Goal: Task Accomplishment & Management: Use online tool/utility

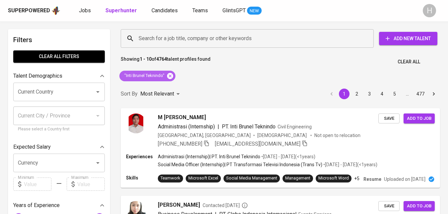
click at [171, 76] on icon at bounding box center [170, 75] width 7 height 7
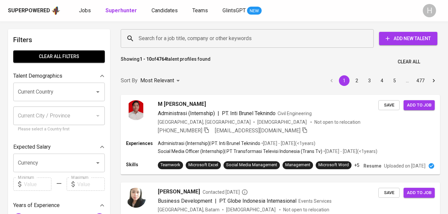
click at [191, 37] on input "Search for a job title, company or other keywords" at bounding box center [249, 38] width 224 height 13
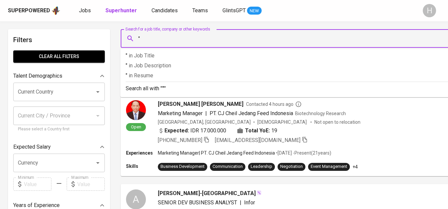
paste input "[PERSON_NAME]"
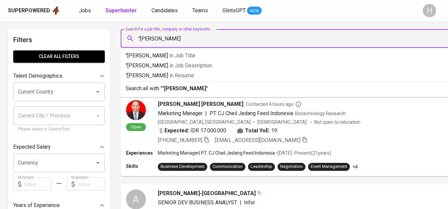
type input ""[PERSON_NAME]""
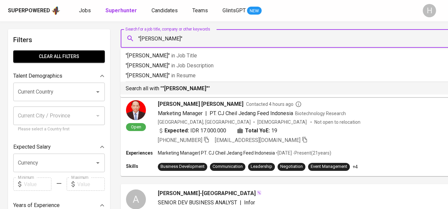
click at [184, 87] on b ""[PERSON_NAME]"" at bounding box center [185, 88] width 46 height 6
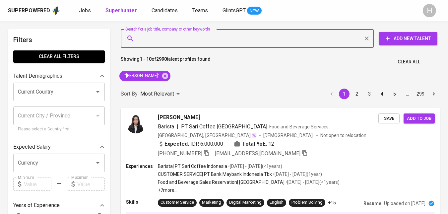
click at [205, 38] on input "Search for a job title, company or other keywords" at bounding box center [249, 38] width 224 height 13
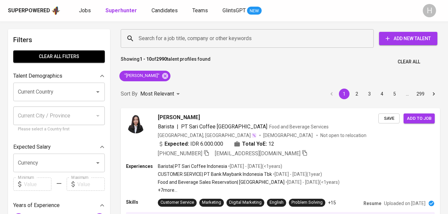
click at [181, 37] on input "Search for a job title, company or other keywords" at bounding box center [249, 38] width 224 height 13
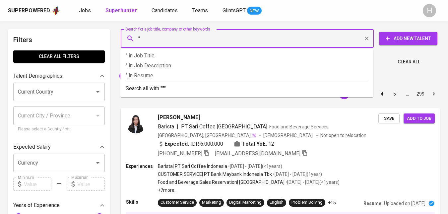
paste input "Pamerindo Indonesia"
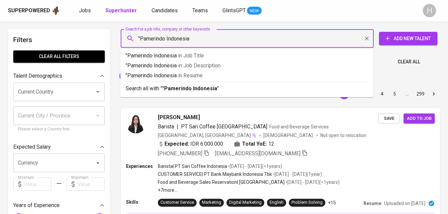
type input ""Pamerindo Indonesia""
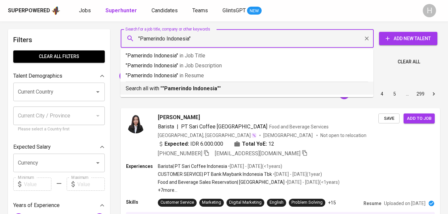
click at [188, 89] on b ""Pamerindo Indonesia"" at bounding box center [190, 88] width 57 height 6
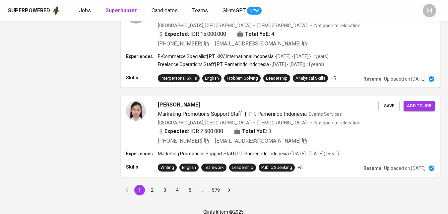
scroll to position [305, 0]
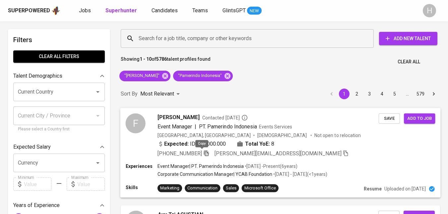
click at [203, 154] on icon "button" at bounding box center [206, 153] width 6 height 6
click at [168, 77] on icon at bounding box center [165, 76] width 6 height 6
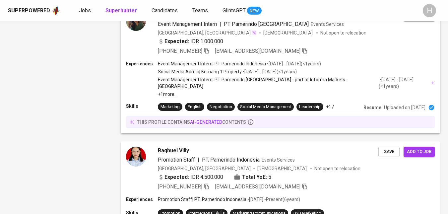
scroll to position [647, 0]
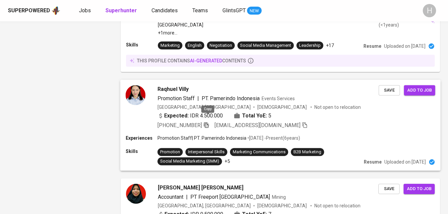
click at [208, 122] on icon "button" at bounding box center [206, 125] width 6 height 6
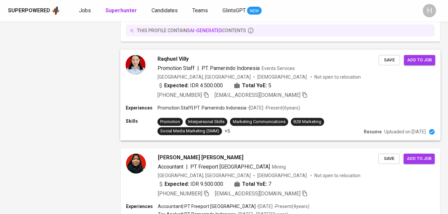
scroll to position [677, 0]
